Goal: Information Seeking & Learning: Learn about a topic

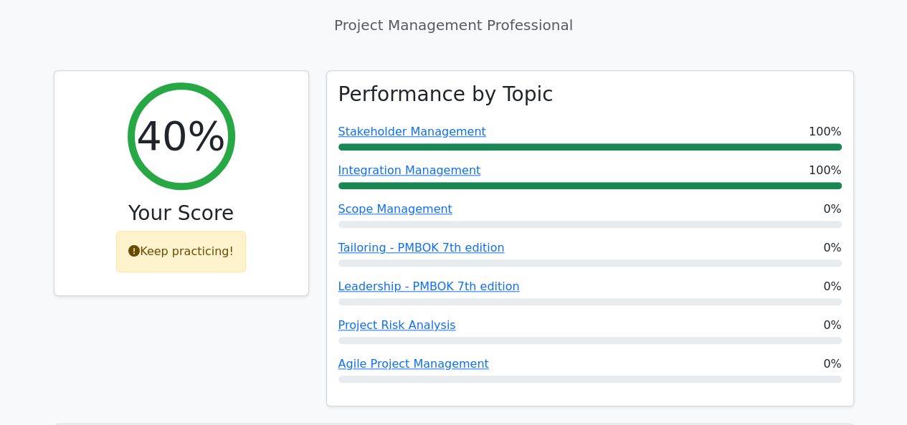
scroll to position [645, 0]
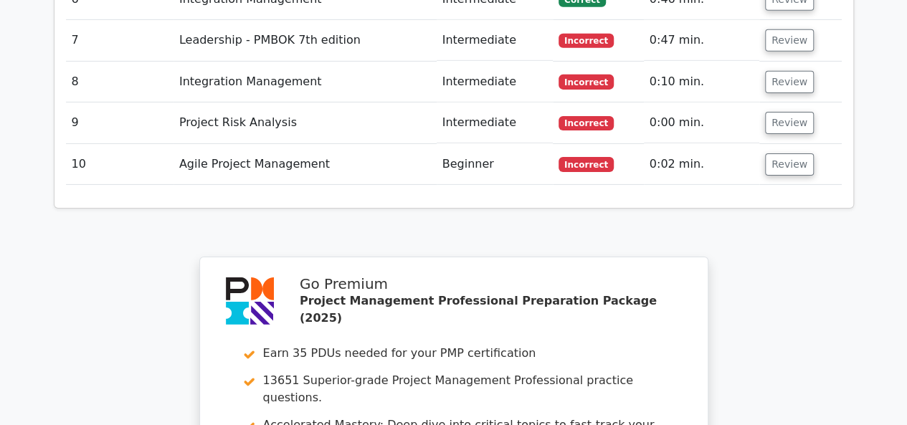
scroll to position [2664, 0]
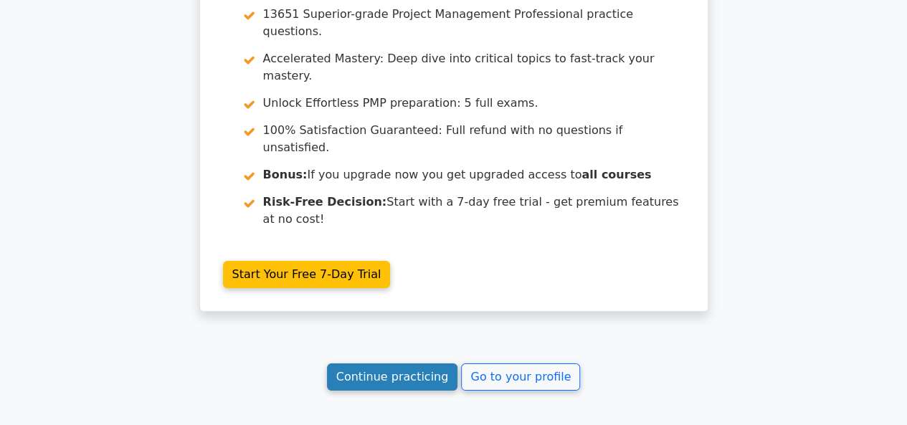
click at [394, 363] on link "Continue practicing" at bounding box center [392, 376] width 131 height 27
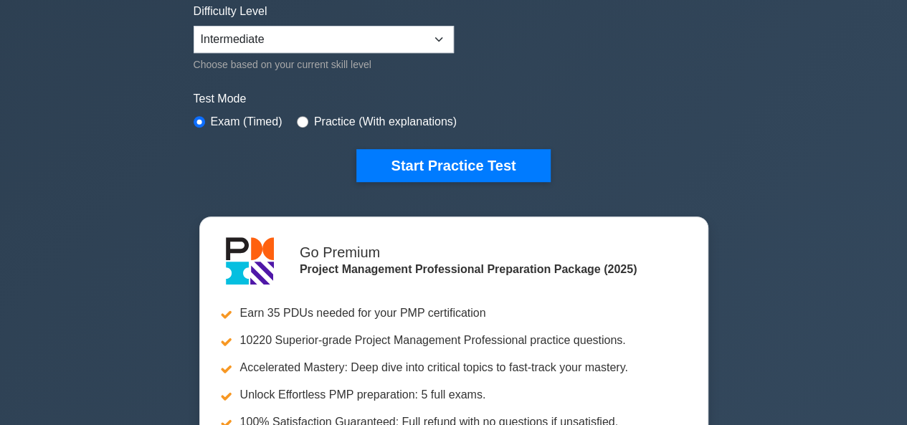
scroll to position [287, 0]
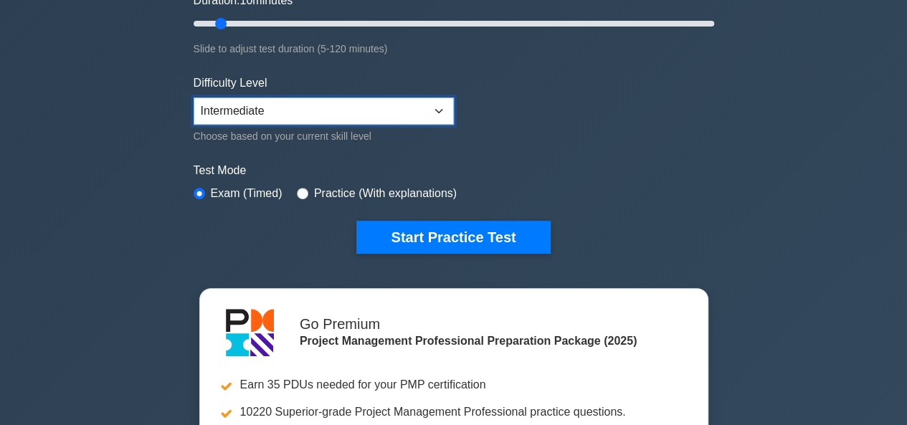
click at [366, 108] on select "Beginner Intermediate Expert" at bounding box center [324, 110] width 260 height 27
select select "expert"
click at [194, 97] on select "Beginner Intermediate Expert" at bounding box center [324, 110] width 260 height 27
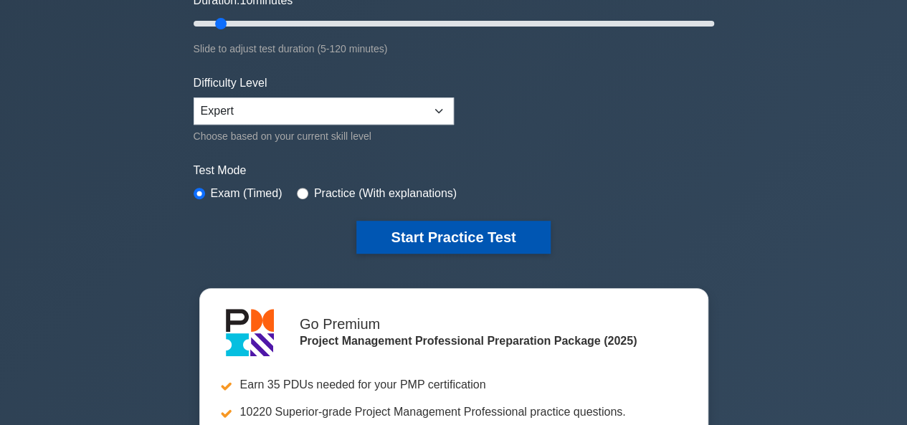
click at [450, 230] on button "Start Practice Test" at bounding box center [453, 237] width 194 height 33
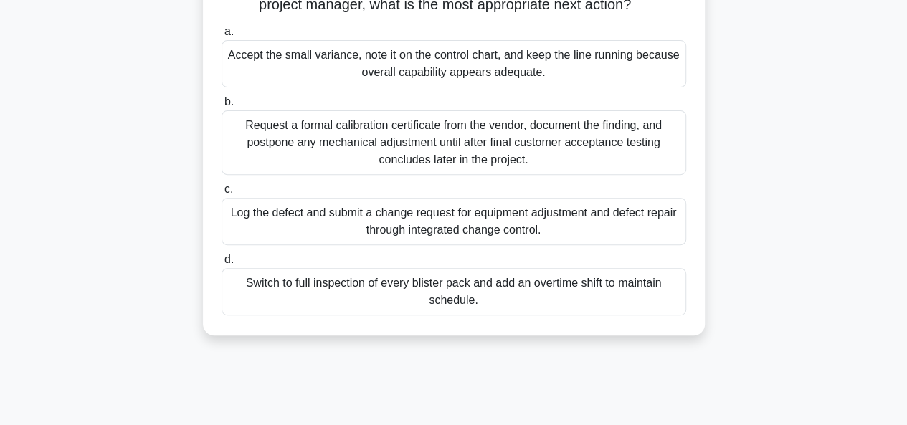
scroll to position [215, 0]
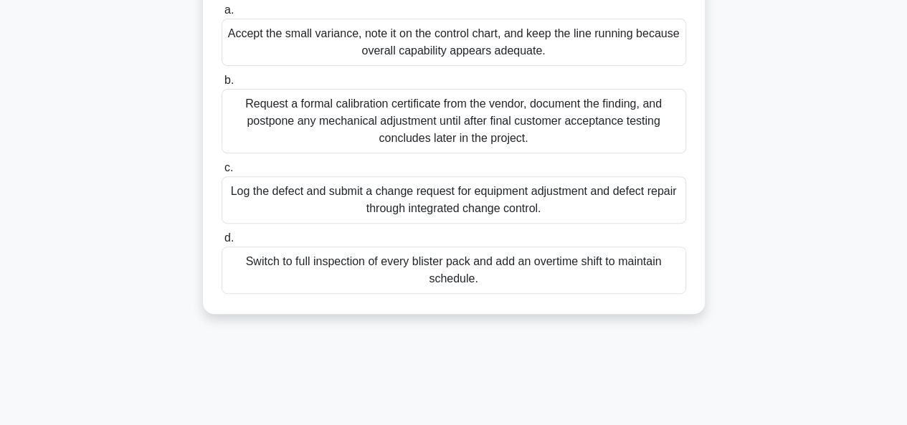
click at [465, 218] on div "Log the defect and submit a change request for equipment adjustment and defect …" at bounding box center [454, 199] width 465 height 47
click at [222, 173] on input "c. Log the defect and submit a change request for equipment adjustment and defe…" at bounding box center [222, 167] width 0 height 9
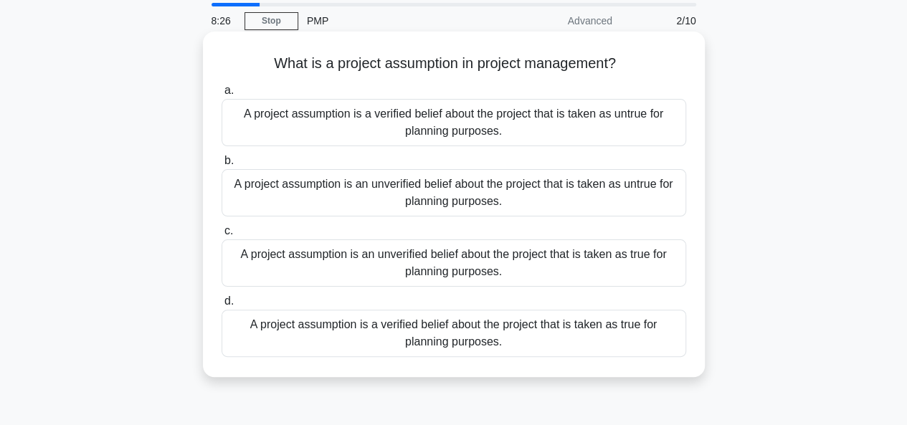
scroll to position [72, 0]
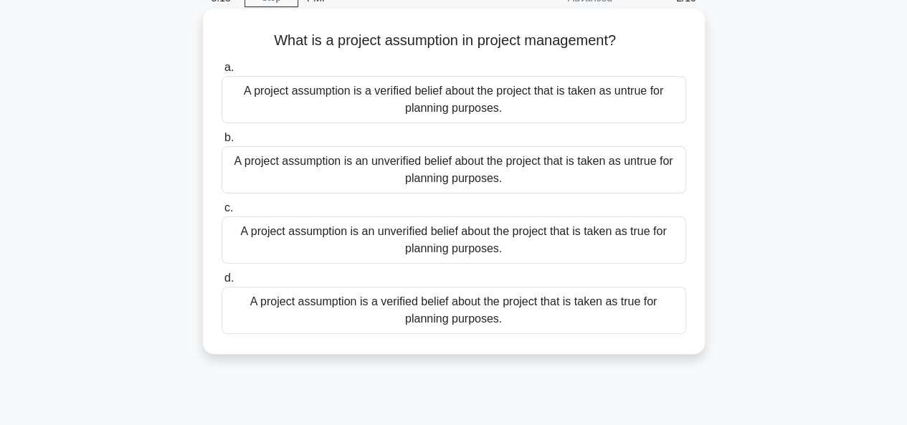
click at [490, 235] on div "A project assumption is an unverified belief about the project that is taken as…" at bounding box center [454, 239] width 465 height 47
click at [222, 213] on input "c. A project assumption is an unverified belief about the project that is taken…" at bounding box center [222, 208] width 0 height 9
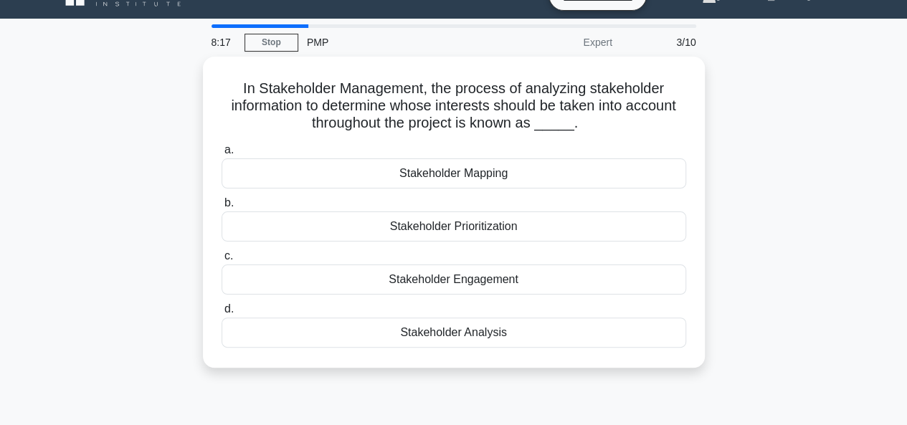
scroll to position [0, 0]
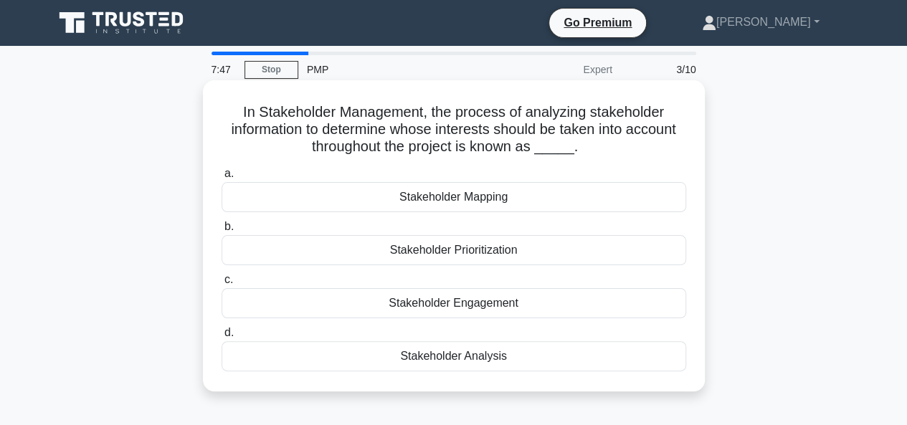
click at [475, 200] on div "Stakeholder Mapping" at bounding box center [454, 197] width 465 height 30
click at [222, 178] on input "a. Stakeholder Mapping" at bounding box center [222, 173] width 0 height 9
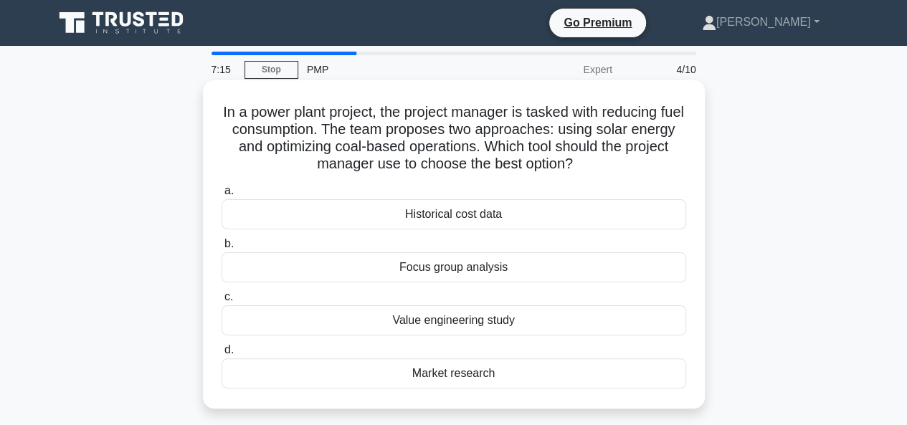
click at [501, 325] on div "Value engineering study" at bounding box center [454, 320] width 465 height 30
click at [222, 302] on input "c. Value engineering study" at bounding box center [222, 296] width 0 height 9
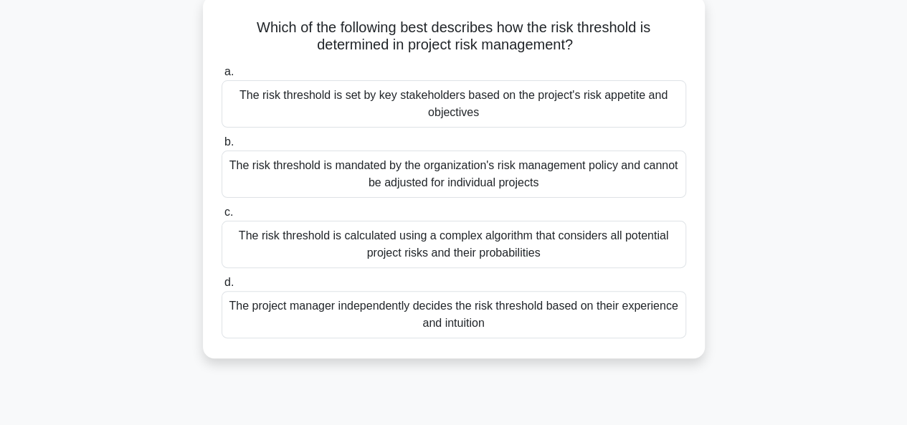
scroll to position [72, 0]
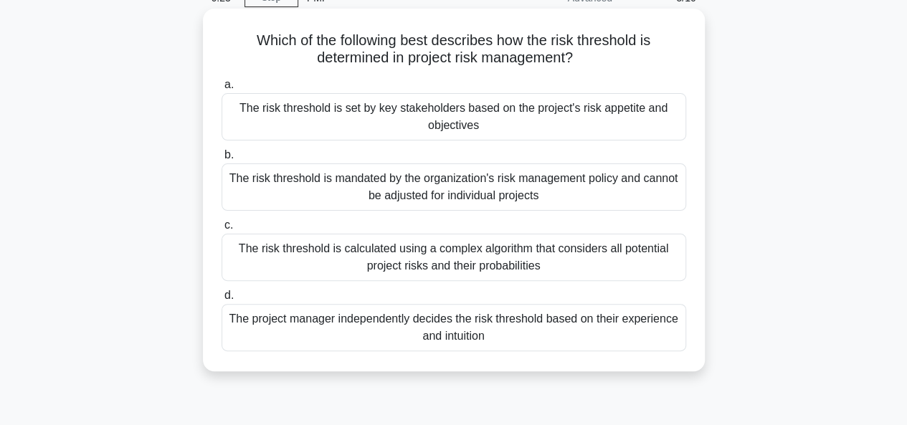
click at [400, 114] on div "The risk threshold is set by key stakeholders based on the project's risk appet…" at bounding box center [454, 116] width 465 height 47
click at [222, 90] on input "a. The risk threshold is set by key stakeholders based on the project's risk ap…" at bounding box center [222, 84] width 0 height 9
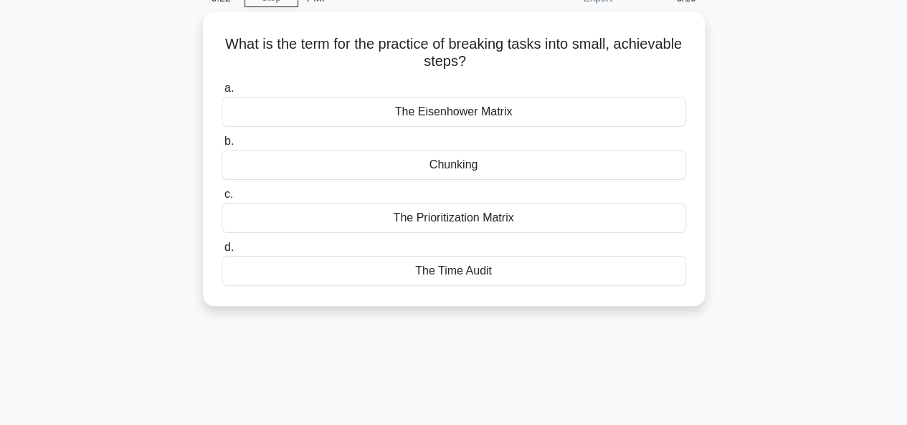
scroll to position [0, 0]
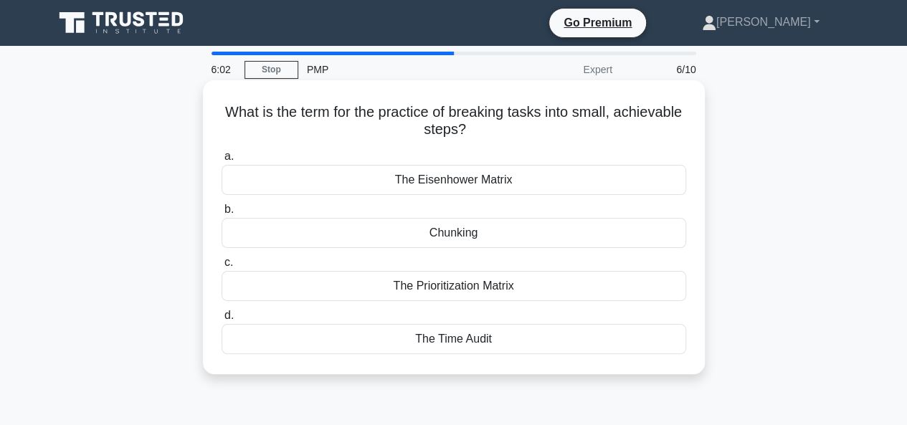
click at [506, 234] on div "Chunking" at bounding box center [454, 233] width 465 height 30
click at [222, 214] on input "b. Chunking" at bounding box center [222, 209] width 0 height 9
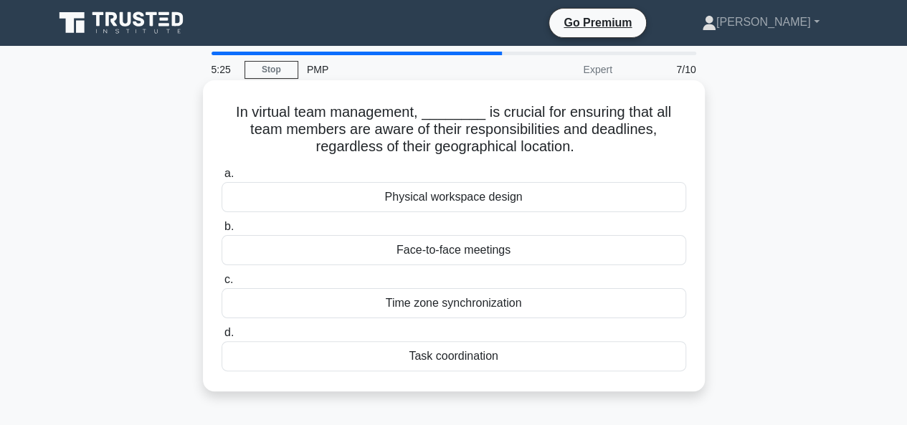
click at [475, 353] on div "Task coordination" at bounding box center [454, 356] width 465 height 30
click at [222, 338] on input "d. Task coordination" at bounding box center [222, 332] width 0 height 9
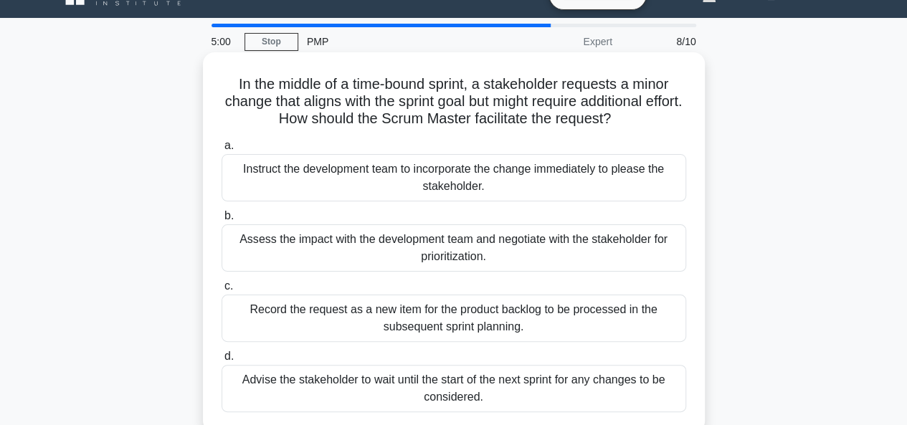
scroll to position [72, 0]
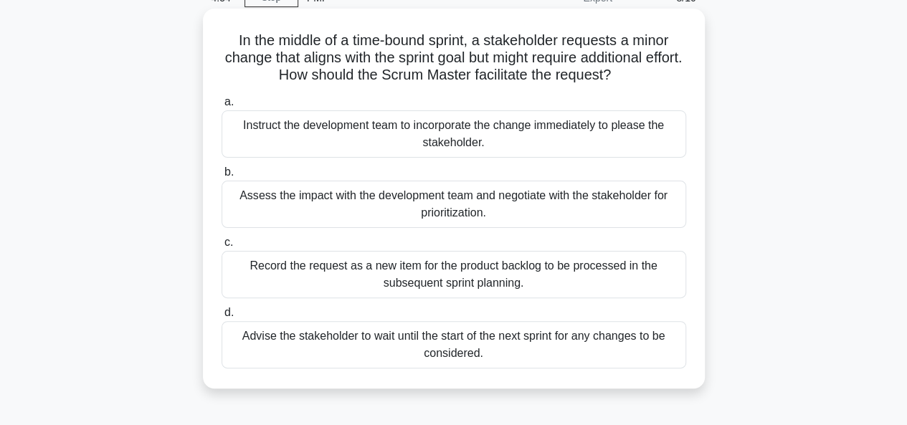
click at [522, 276] on div "Record the request as a new item for the product backlog to be processed in the…" at bounding box center [454, 274] width 465 height 47
click at [222, 247] on input "c. Record the request as a new item for the product backlog to be processed in …" at bounding box center [222, 242] width 0 height 9
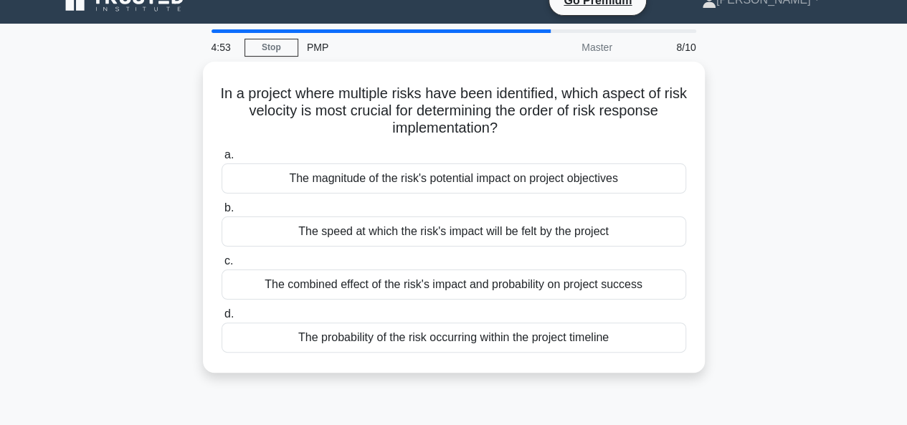
scroll to position [0, 0]
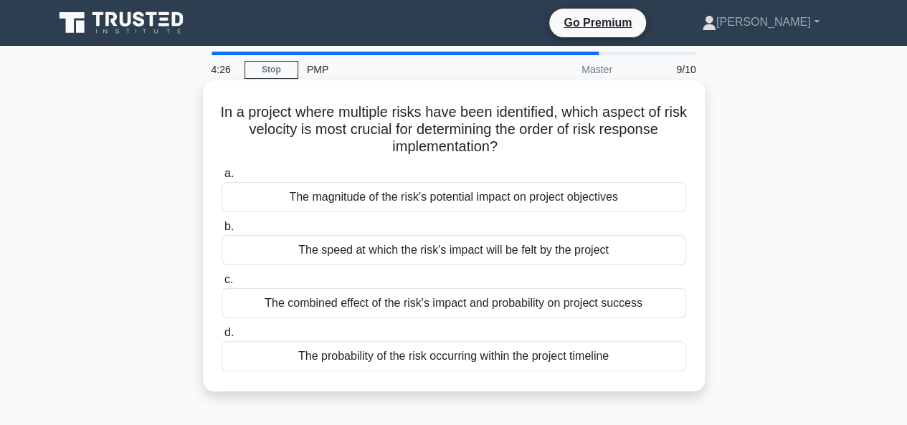
click at [503, 308] on div "The combined effect of the risk's impact and probability on project success" at bounding box center [454, 303] width 465 height 30
click at [222, 285] on input "c. The combined effect of the risk's impact and probability on project success" at bounding box center [222, 279] width 0 height 9
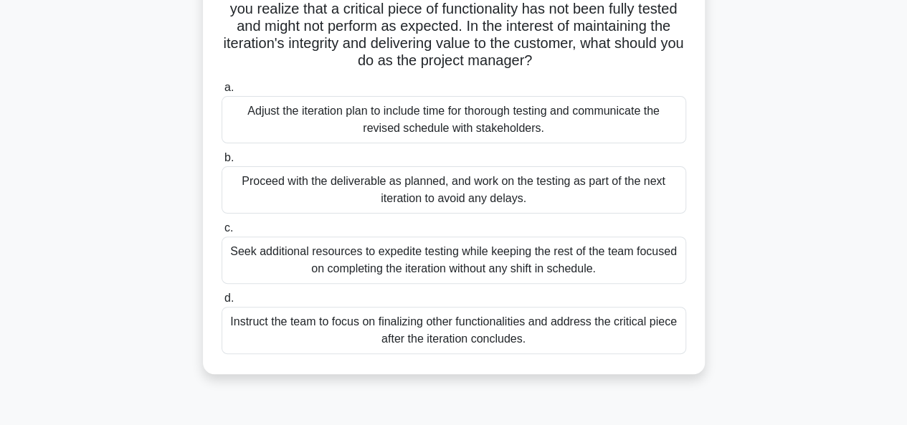
scroll to position [143, 0]
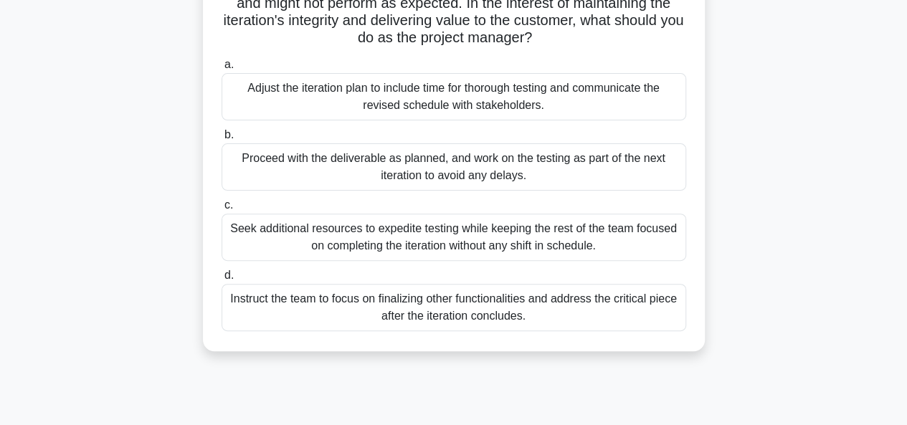
click at [397, 108] on div "Adjust the iteration plan to include time for thorough testing and communicate …" at bounding box center [454, 96] width 465 height 47
click at [222, 70] on input "a. Adjust the iteration plan to include time for thorough testing and communica…" at bounding box center [222, 64] width 0 height 9
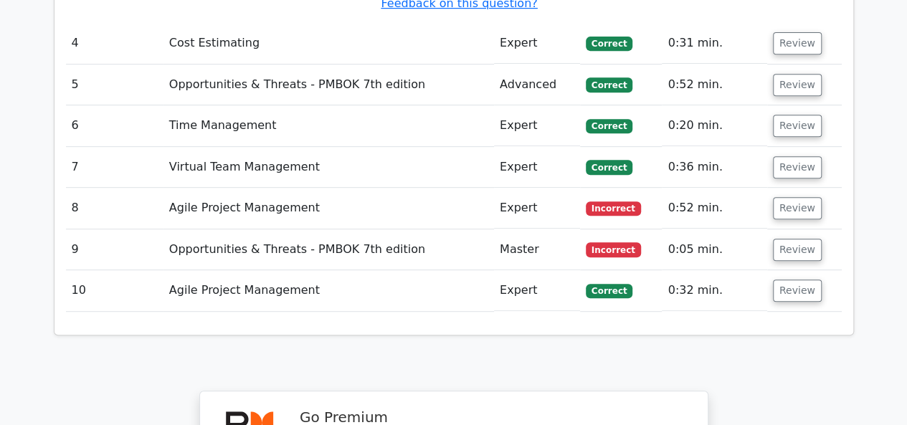
scroll to position [3011, 0]
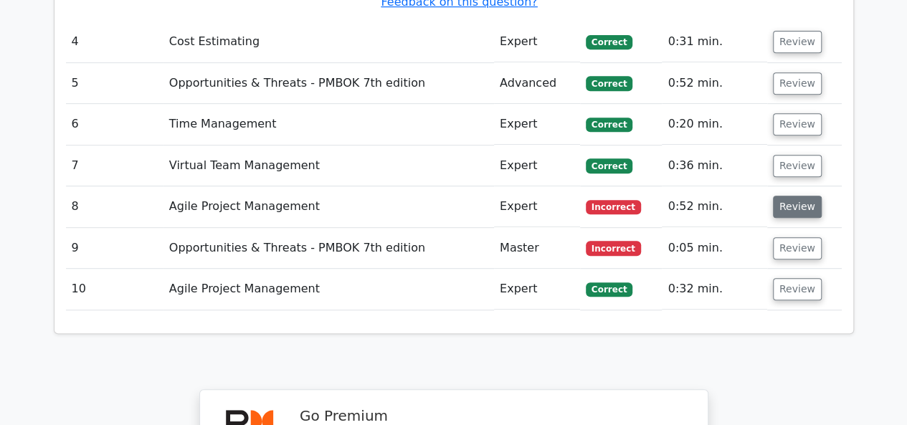
click at [800, 196] on button "Review" at bounding box center [797, 207] width 49 height 22
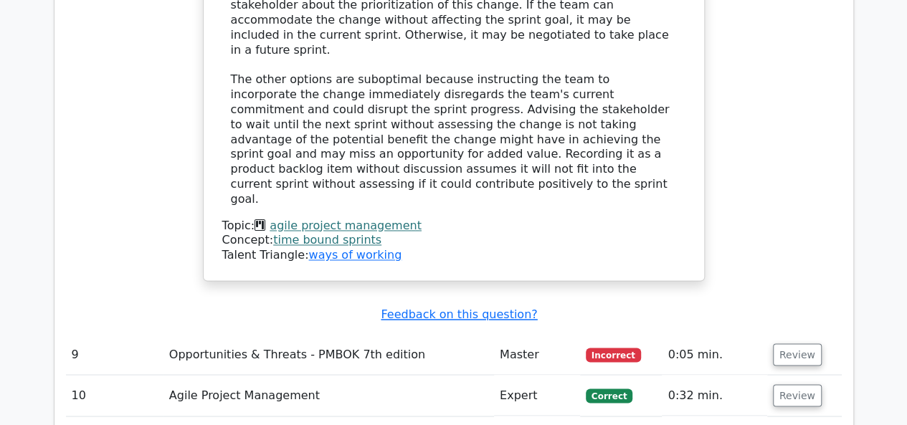
scroll to position [3656, 0]
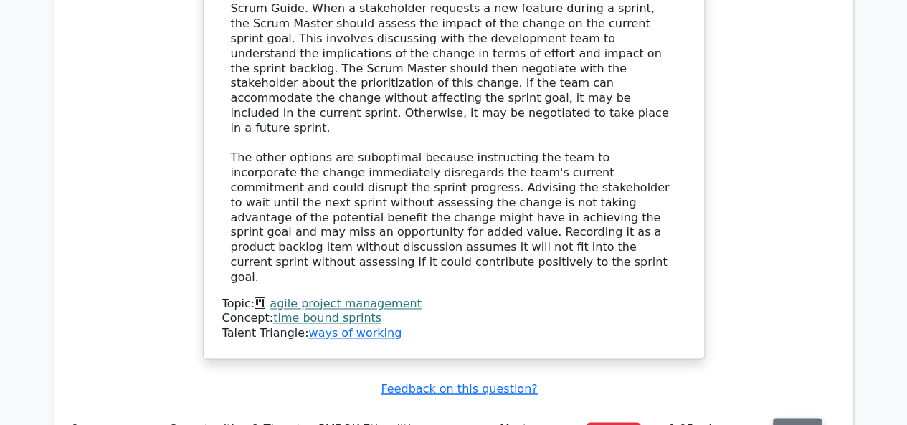
click at [787, 418] on button "Review" at bounding box center [797, 429] width 49 height 22
click at [784, 418] on button "Review" at bounding box center [797, 429] width 49 height 22
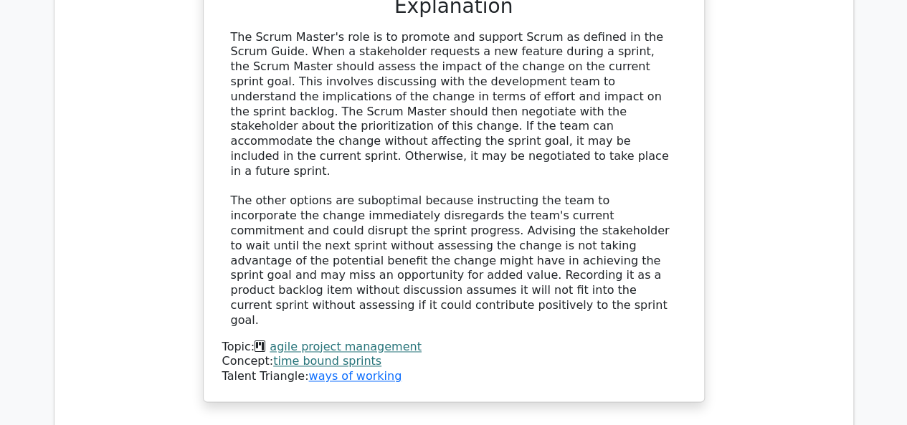
scroll to position [3584, 0]
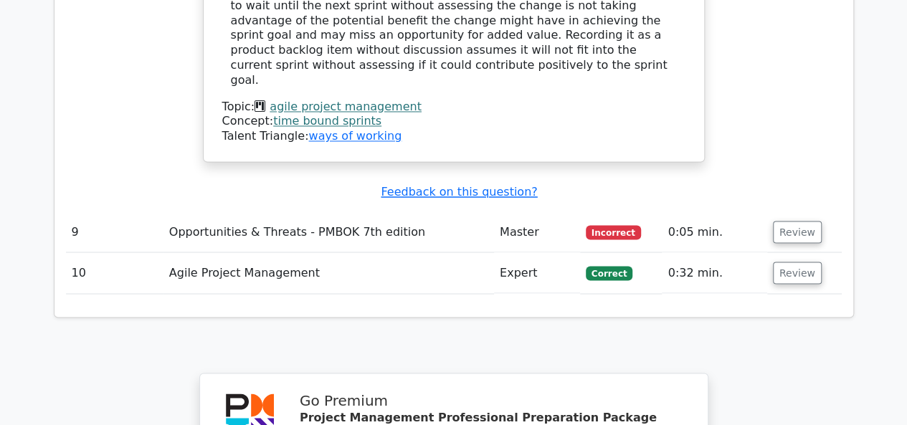
scroll to position [3638, 0]
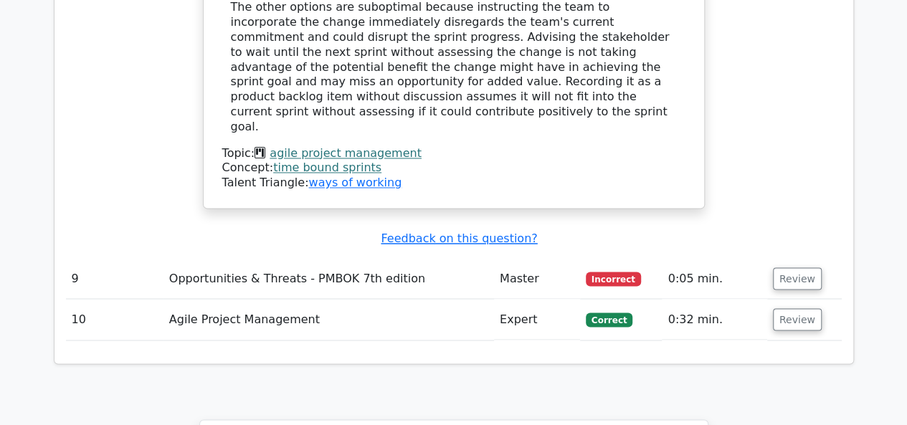
scroll to position [3710, 0]
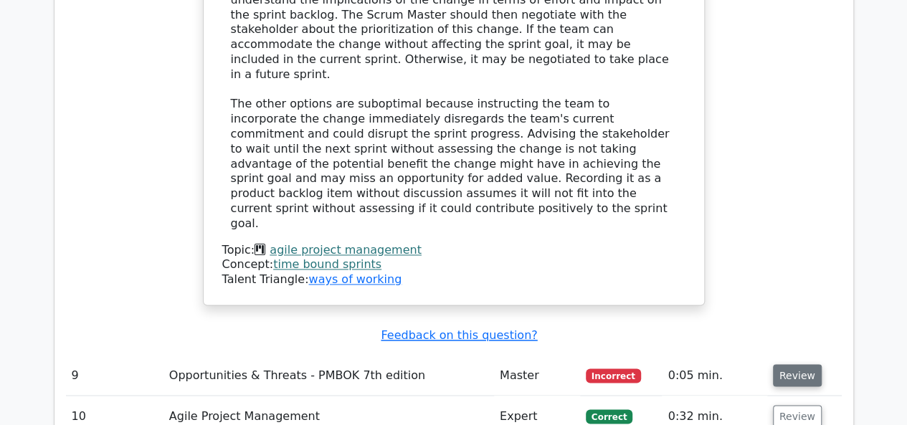
click at [793, 364] on button "Review" at bounding box center [797, 375] width 49 height 22
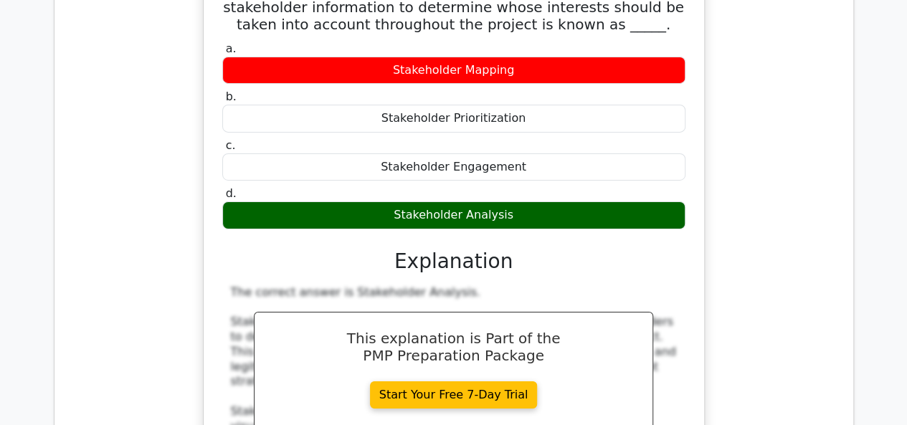
scroll to position [2491, 0]
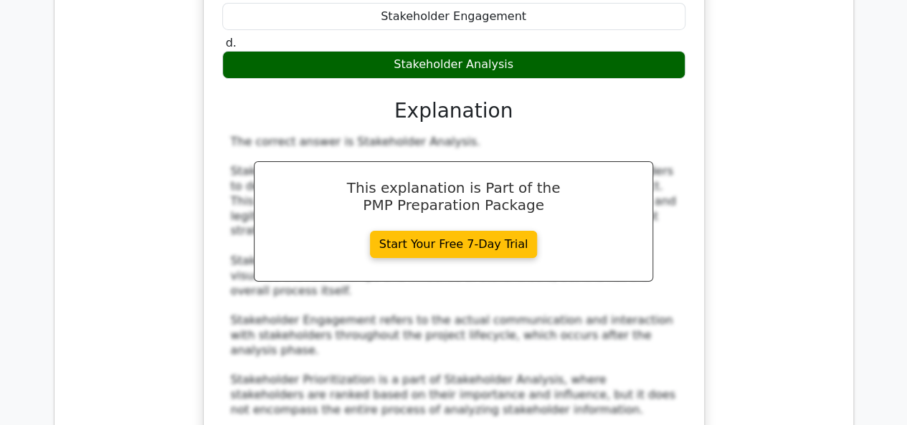
click at [743, 273] on div "In Stakeholder Management, the process of analyzing stakeholder information to …" at bounding box center [454, 158] width 776 height 703
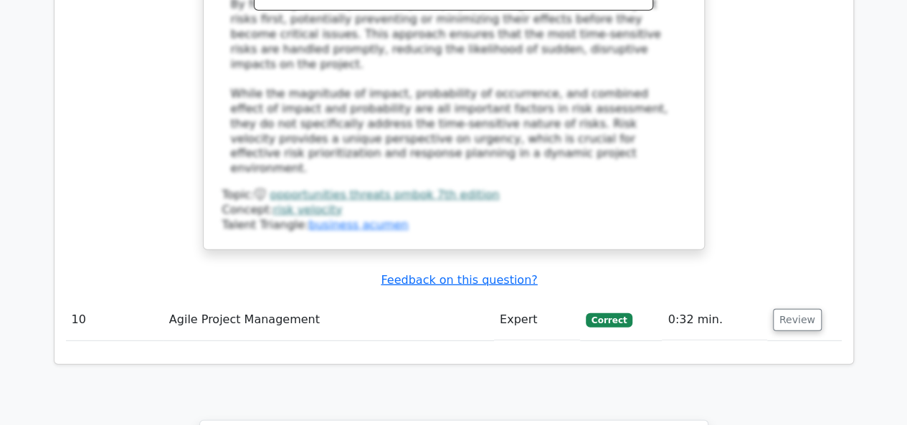
scroll to position [4914, 0]
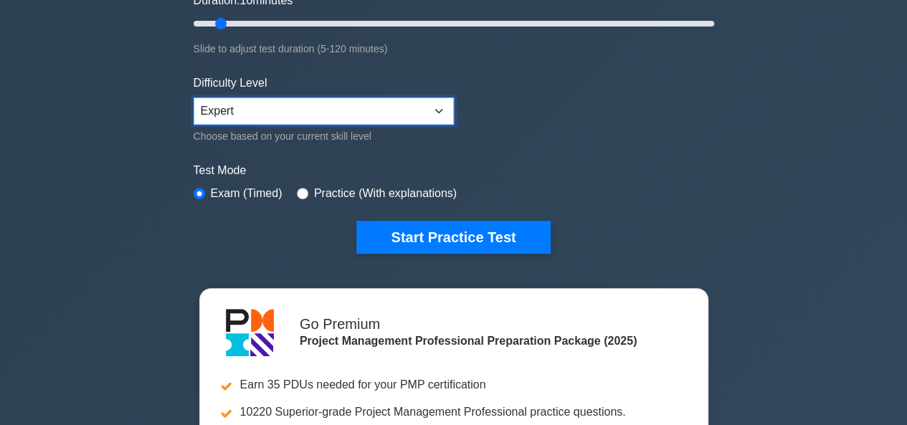
click at [380, 108] on select "Beginner Intermediate Expert" at bounding box center [324, 110] width 260 height 27
click at [560, 173] on label "Test Mode" at bounding box center [454, 170] width 520 height 17
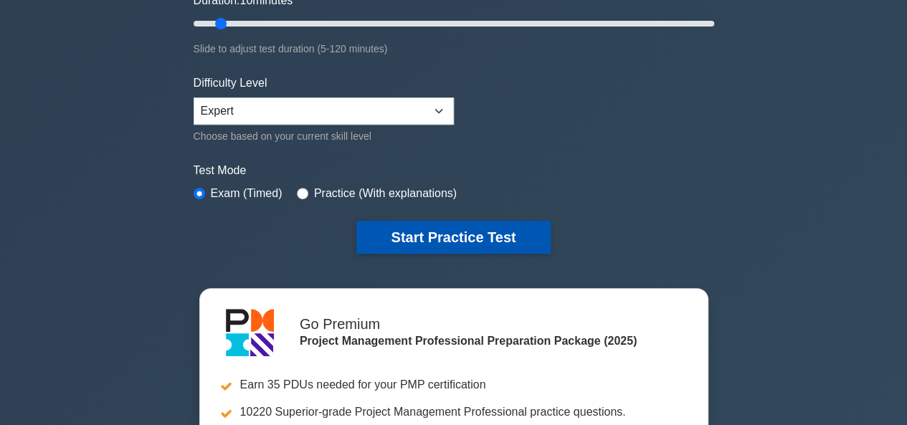
click at [430, 238] on button "Start Practice Test" at bounding box center [453, 237] width 194 height 33
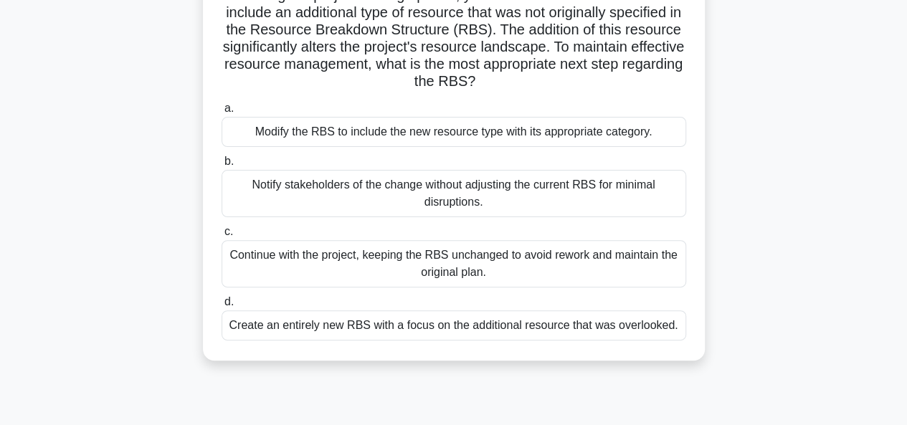
scroll to position [143, 0]
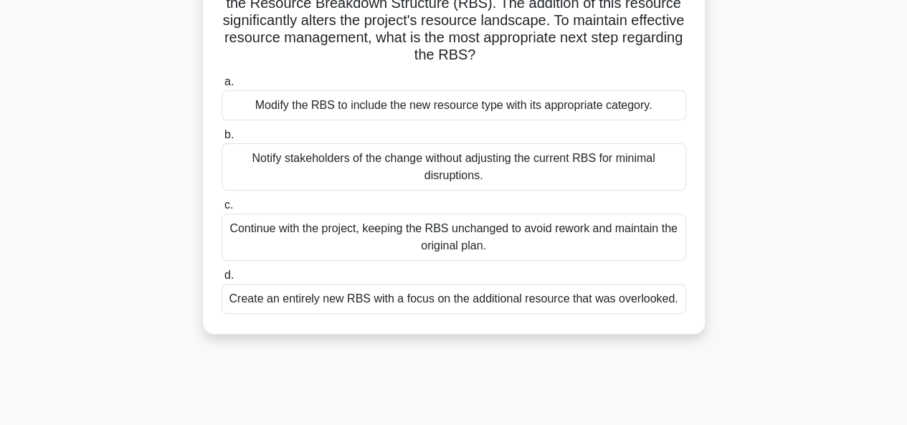
click at [378, 106] on div "Modify the RBS to include the new resource type with its appropriate category." at bounding box center [454, 105] width 465 height 30
click at [222, 87] on input "a. Modify the RBS to include the new resource type with its appropriate categor…" at bounding box center [222, 81] width 0 height 9
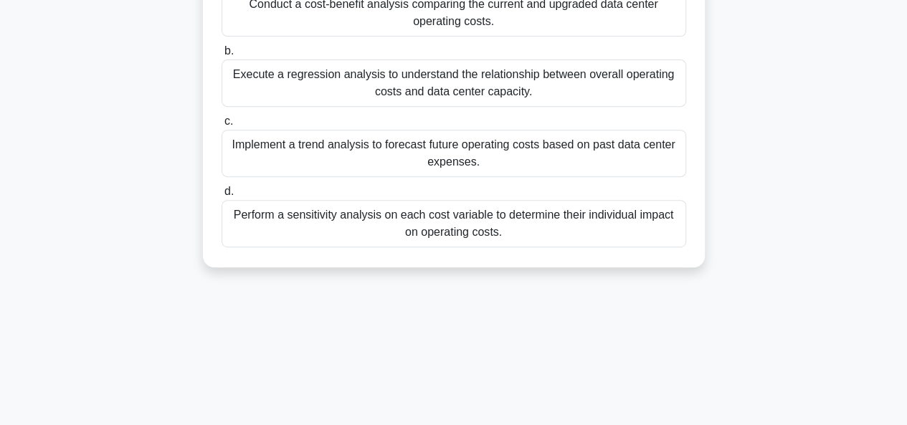
scroll to position [287, 0]
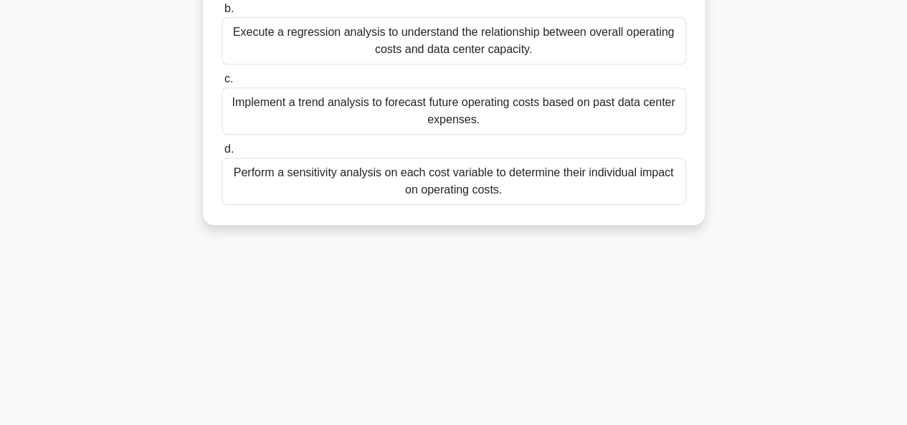
click at [487, 193] on div "Perform a sensitivity analysis on each cost variable to determine their individ…" at bounding box center [454, 181] width 465 height 47
click at [222, 154] on input "d. Perform a sensitivity analysis on each cost variable to determine their indi…" at bounding box center [222, 149] width 0 height 9
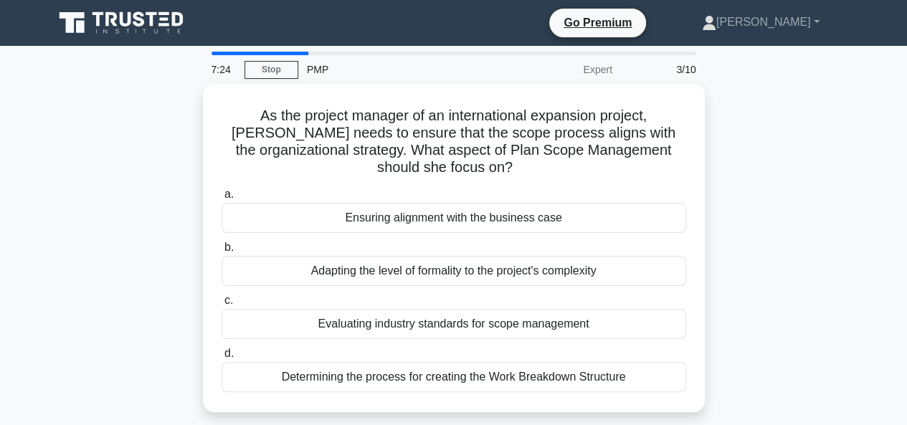
scroll to position [72, 0]
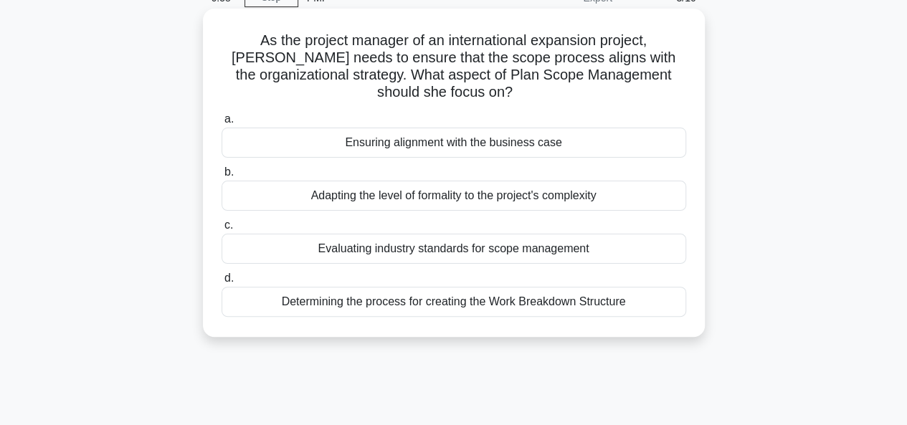
click at [515, 143] on div "Ensuring alignment with the business case" at bounding box center [454, 143] width 465 height 30
click at [222, 124] on input "a. Ensuring alignment with the business case" at bounding box center [222, 119] width 0 height 9
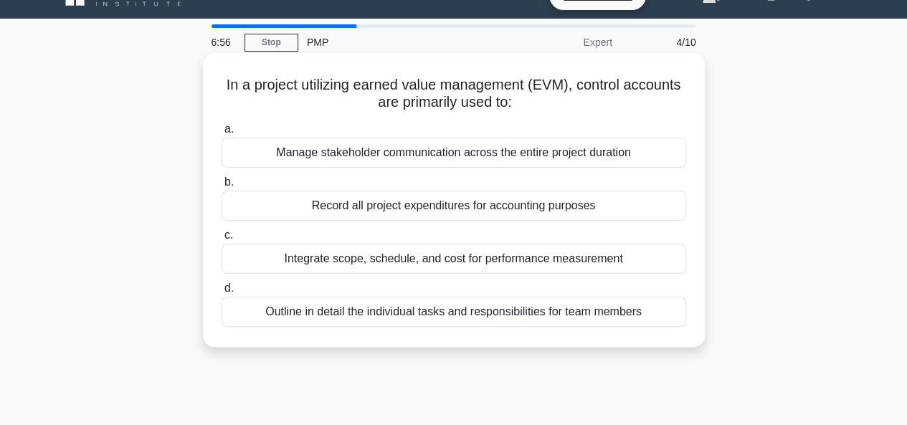
scroll to position [0, 0]
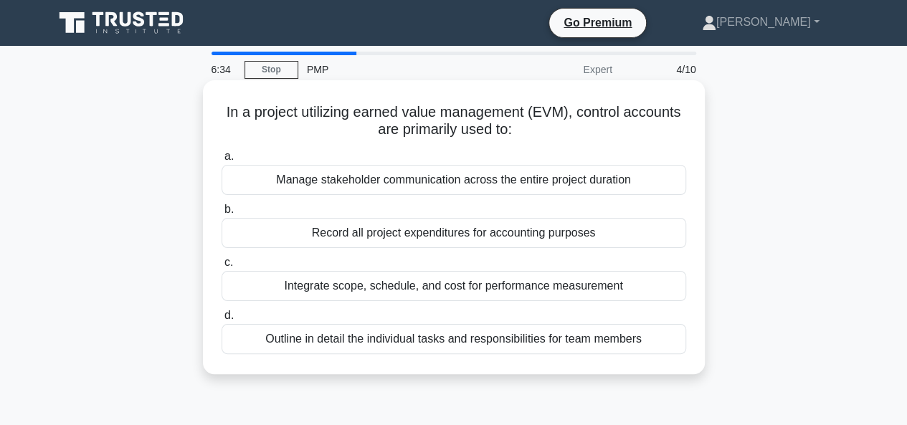
click at [469, 291] on div "Integrate scope, schedule, and cost for performance measurement" at bounding box center [454, 286] width 465 height 30
click at [222, 267] on input "c. Integrate scope, schedule, and cost for performance measurement" at bounding box center [222, 262] width 0 height 9
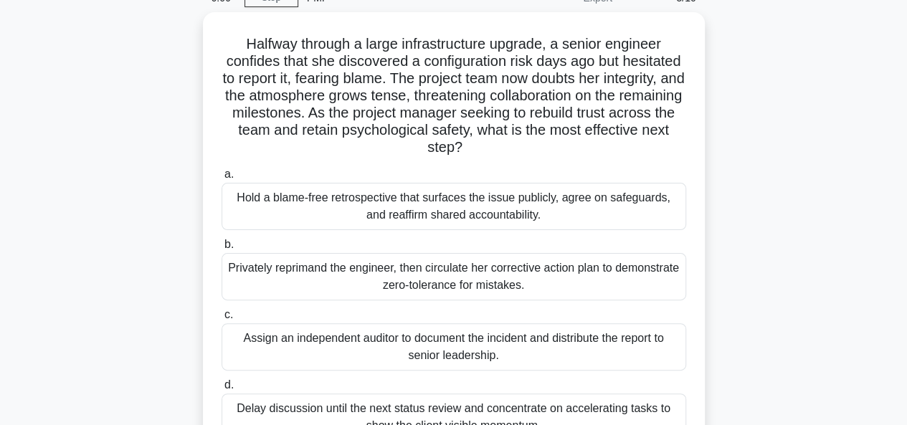
scroll to position [143, 0]
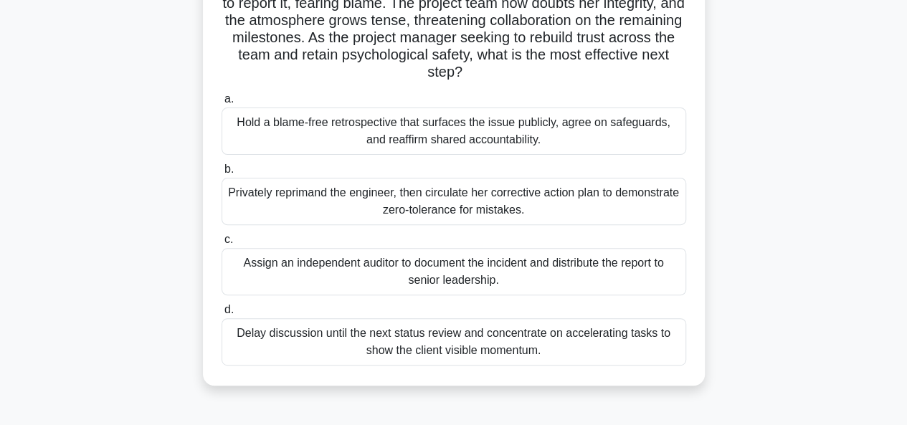
click at [469, 140] on div "Hold a blame-free retrospective that surfaces the issue publicly, agree on safe…" at bounding box center [454, 131] width 465 height 47
click at [222, 104] on input "a. Hold a blame-free retrospective that surfaces the issue publicly, agree on s…" at bounding box center [222, 99] width 0 height 9
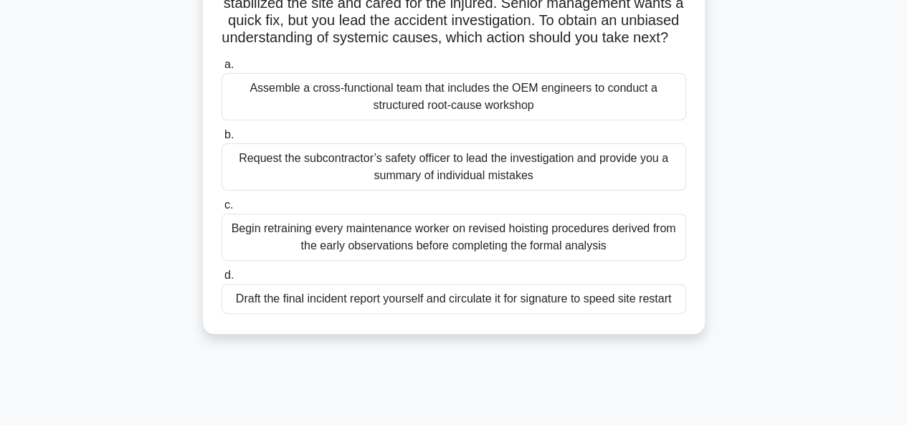
click at [505, 110] on div "Assemble a cross-functional team that includes the OEM engineers to conduct a s…" at bounding box center [454, 96] width 465 height 47
click at [222, 70] on input "a. Assemble a cross-functional team that includes the OEM engineers to conduct …" at bounding box center [222, 64] width 0 height 9
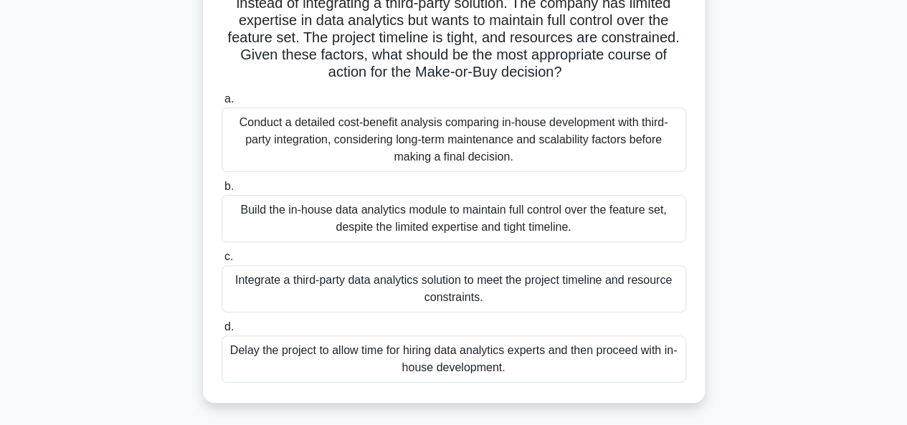
click at [475, 152] on div "Conduct a detailed cost-benefit analysis comparing in-house development with th…" at bounding box center [454, 140] width 465 height 65
click at [222, 104] on input "a. Conduct a detailed cost-benefit analysis comparing in-house development with…" at bounding box center [222, 99] width 0 height 9
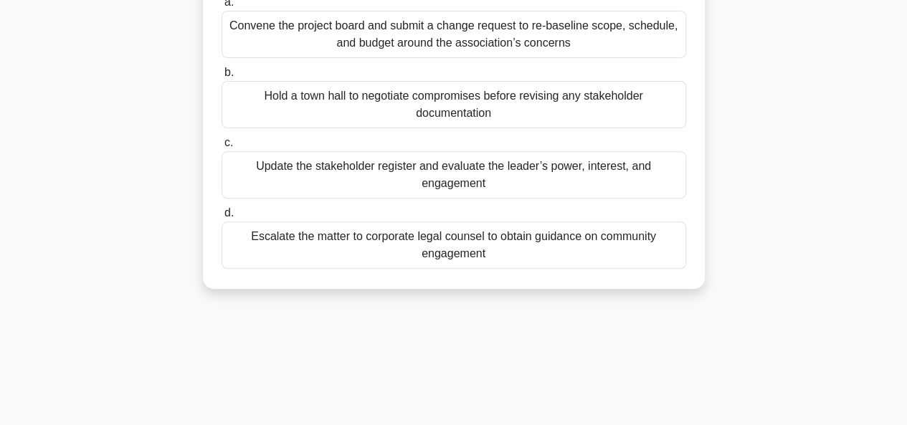
scroll to position [215, 0]
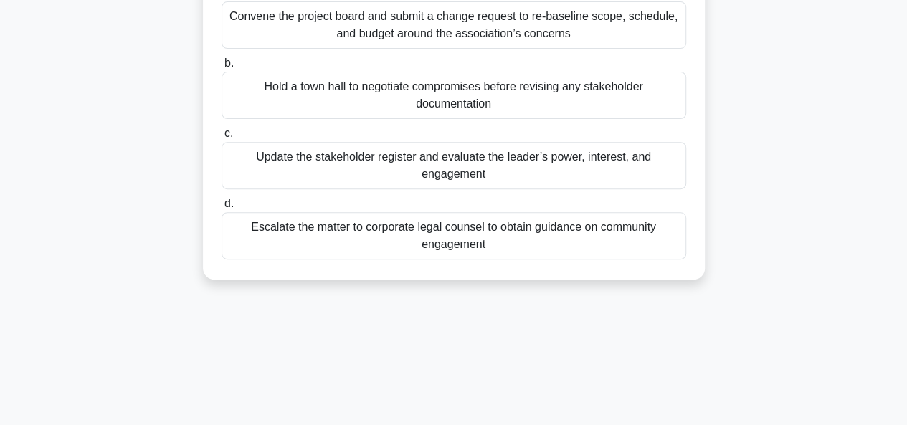
click at [510, 186] on div "Update the stakeholder register and evaluate the leader’s power, interest, and …" at bounding box center [454, 165] width 465 height 47
click at [222, 138] on input "c. Update the stakeholder register and evaluate the leader’s power, interest, a…" at bounding box center [222, 133] width 0 height 9
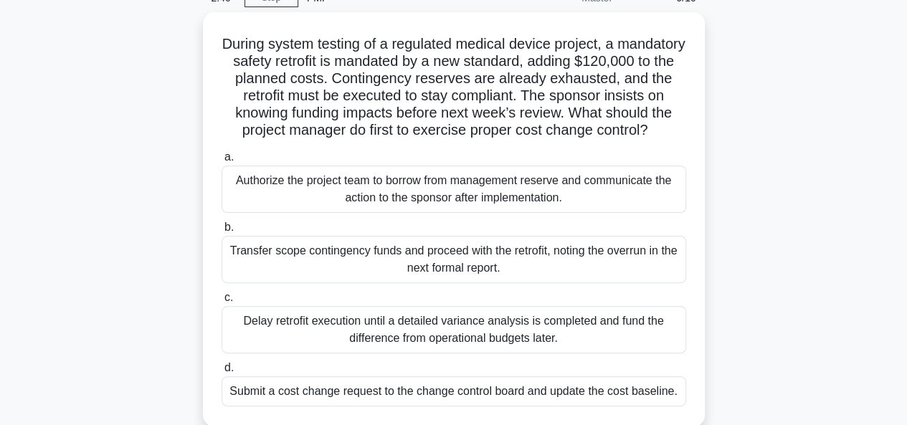
scroll to position [143, 0]
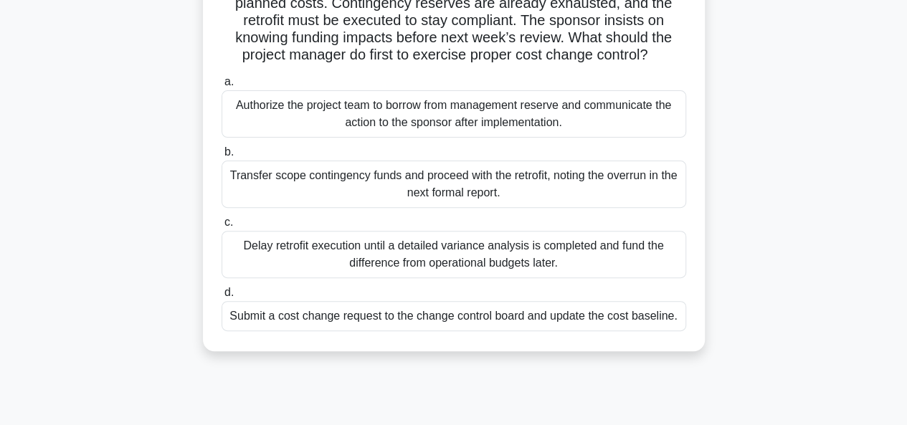
click at [629, 331] on div "Submit a cost change request to the change control board and update the cost ba…" at bounding box center [454, 316] width 465 height 30
click at [222, 297] on input "d. Submit a cost change request to the change control board and update the cost…" at bounding box center [222, 292] width 0 height 9
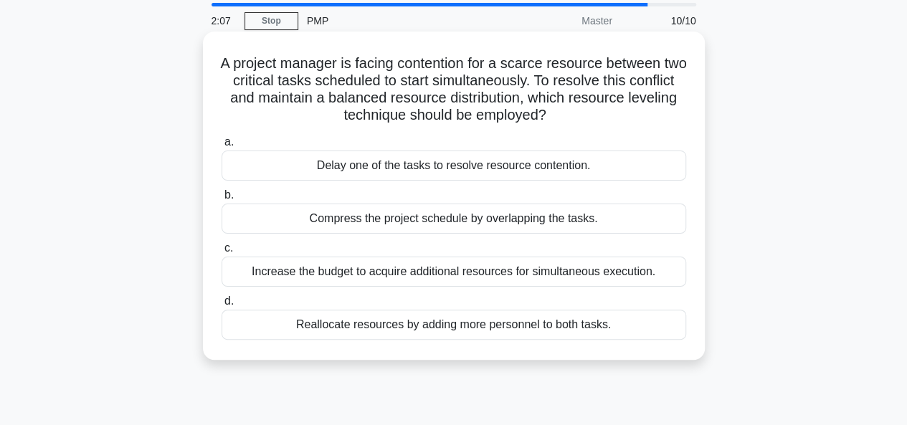
scroll to position [72, 0]
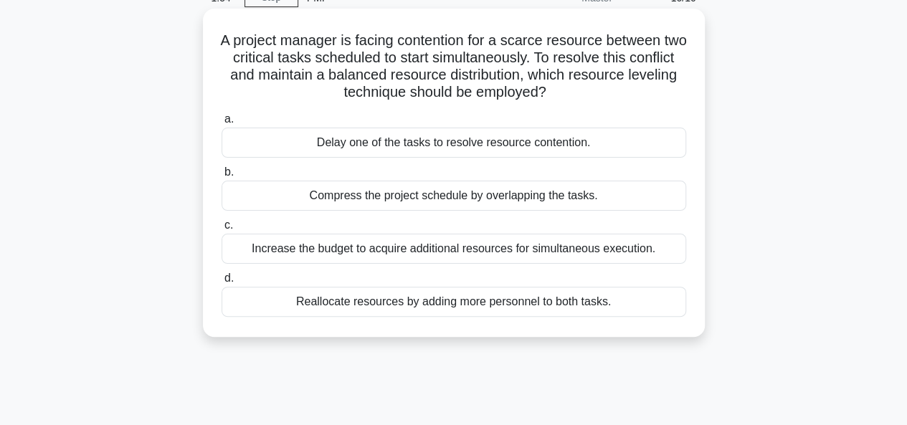
click at [513, 202] on div "Compress the project schedule by overlapping the tasks." at bounding box center [454, 196] width 465 height 30
click at [222, 177] on input "b. Compress the project schedule by overlapping the tasks." at bounding box center [222, 172] width 0 height 9
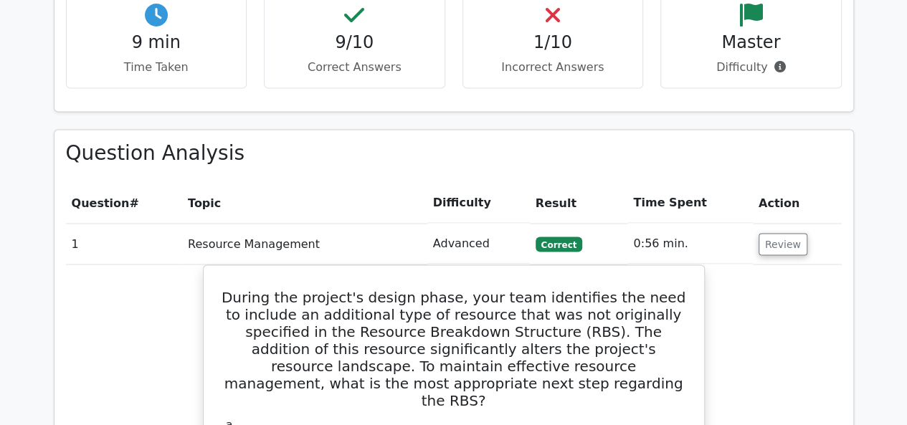
scroll to position [1075, 0]
